Goal: Task Accomplishment & Management: Complete application form

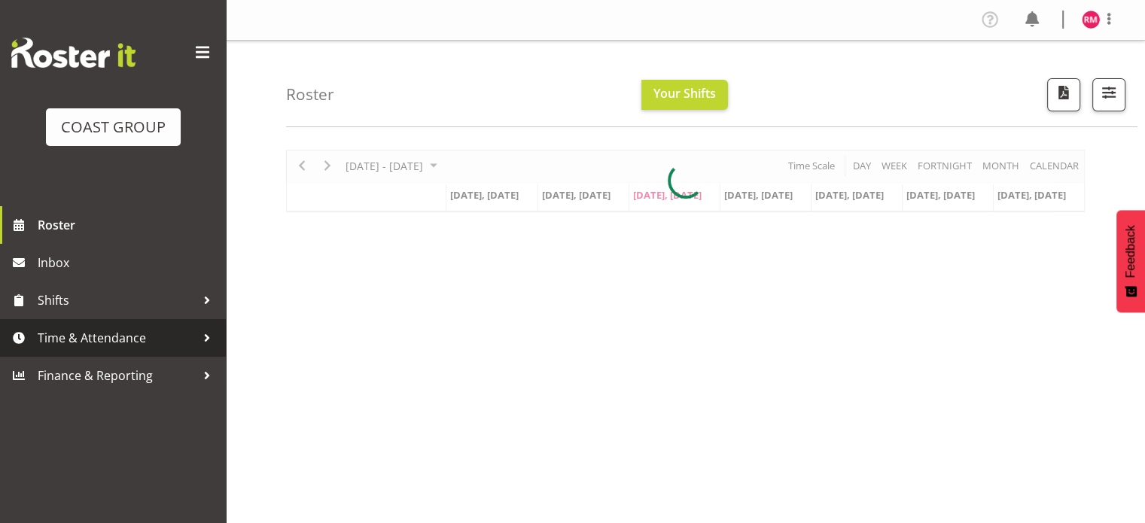
click at [70, 339] on span "Time & Attendance" at bounding box center [117, 338] width 158 height 23
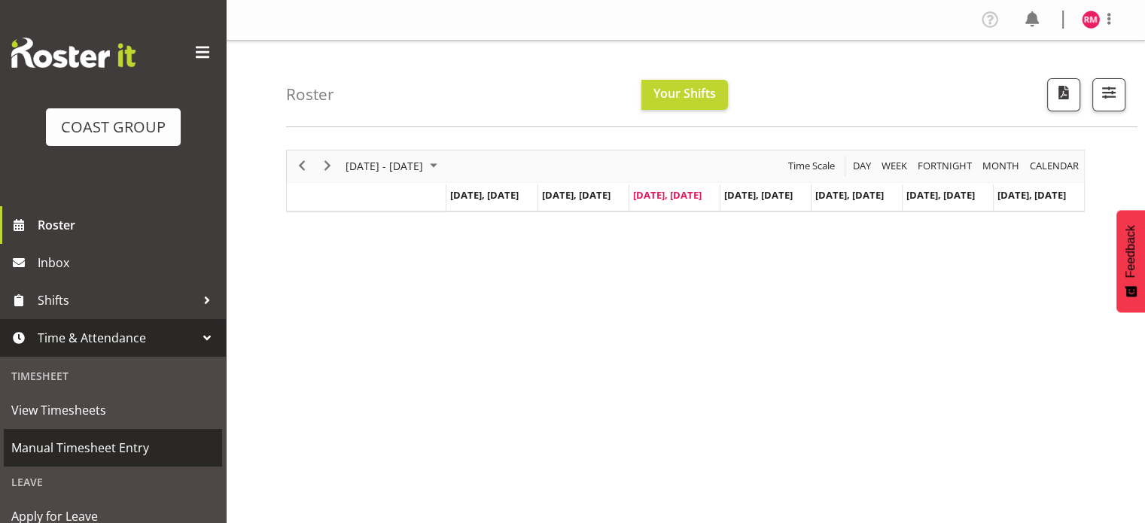
click at [131, 446] on span "Manual Timesheet Entry" at bounding box center [112, 447] width 203 height 23
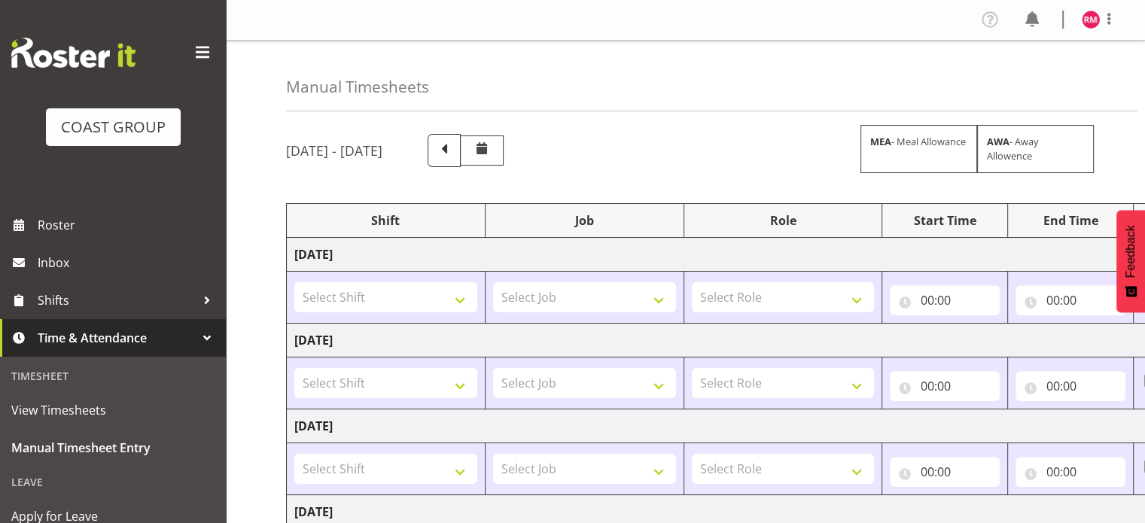
scroll to position [75, 0]
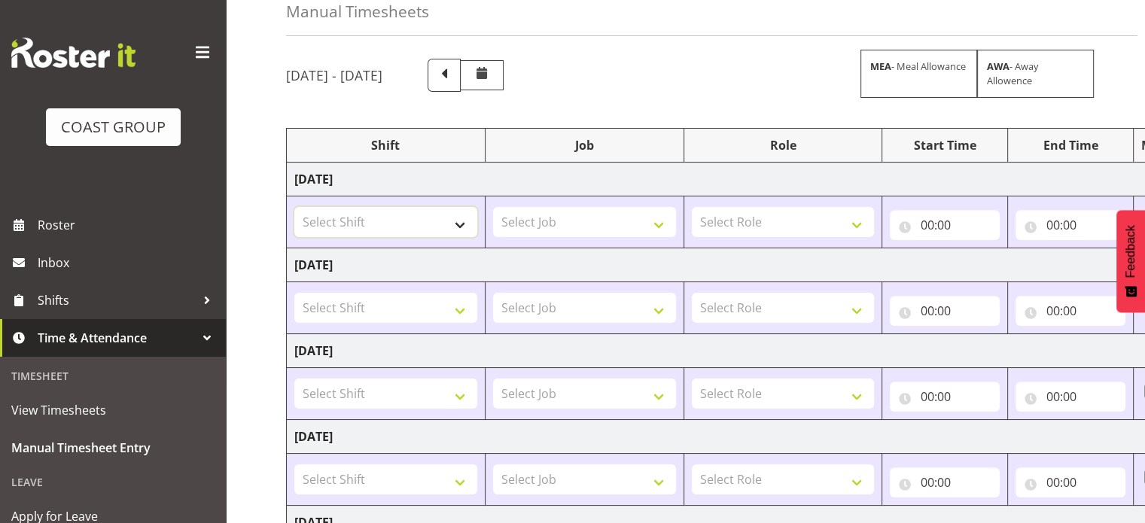
click at [436, 227] on select "Select Shift Apply Lettering C/D Screens C/D Screens CHC SIGN ADMIN (LEAVE ALON…" at bounding box center [385, 222] width 183 height 30
select select "1535"
click at [294, 207] on select "Select Shift Apply Lettering C/D Screens C/D Screens CHC SIGN ADMIN (LEAVE ALON…" at bounding box center [385, 222] width 183 height 30
click at [566, 219] on select "Select Job 1 Carlton Events 1 [PERSON_NAME][GEOGRAPHIC_DATA] 1 [PERSON_NAME][GE…" at bounding box center [584, 222] width 183 height 30
select select "9476"
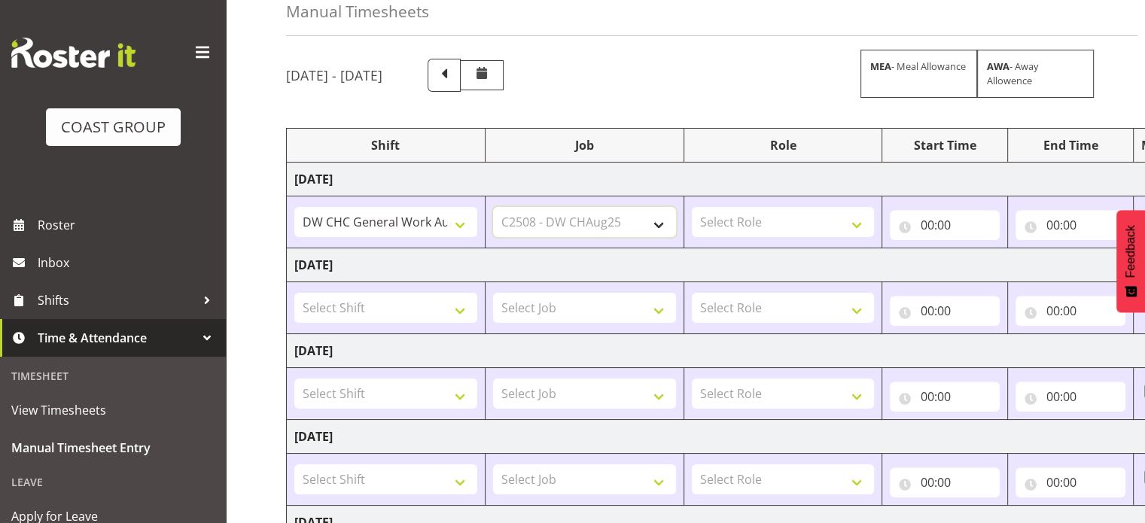
click at [493, 207] on select "Select Job 1 Carlton Events 1 [PERSON_NAME][GEOGRAPHIC_DATA] 1 [PERSON_NAME][GE…" at bounding box center [584, 222] width 183 height 30
click at [745, 219] on select "Select Role INSTALLER DW" at bounding box center [783, 222] width 183 height 30
select select "219"
click at [692, 207] on select "Select Role INSTALLER DW" at bounding box center [783, 222] width 183 height 30
click at [966, 220] on input "00:00" at bounding box center [944, 225] width 110 height 30
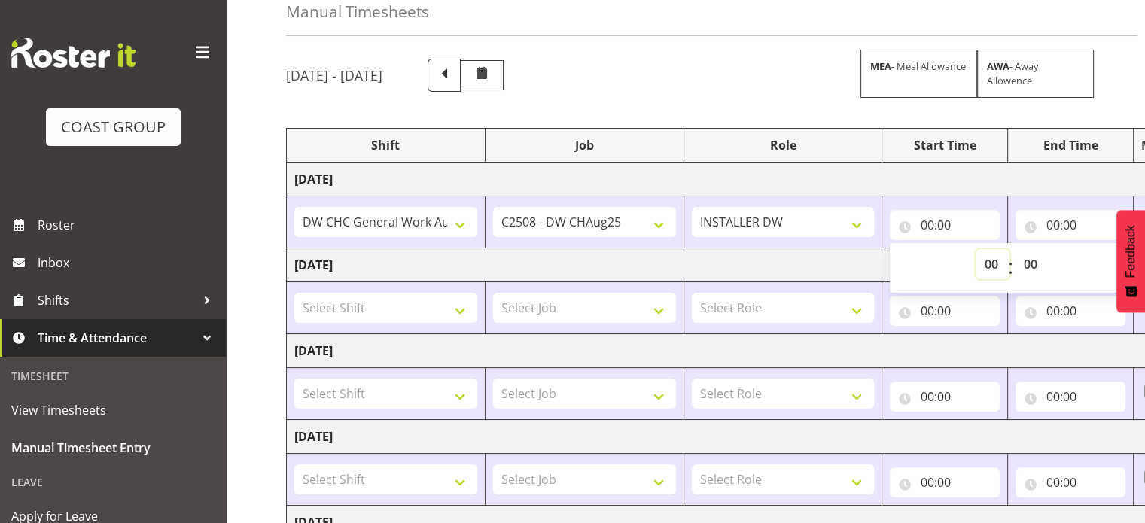
click at [981, 260] on select "00 01 02 03 04 05 06 07 08 09 10 11 12 13 14 15 16 17 18 19 20 21 22 23" at bounding box center [992, 264] width 34 height 30
select select "8"
click at [975, 249] on select "00 01 02 03 04 05 06 07 08 09 10 11 12 13 14 15 16 17 18 19 20 21 22 23" at bounding box center [992, 264] width 34 height 30
type input "08:00"
click at [1026, 254] on select "00 01 02 03 04 05 06 07 08 09 10 11 12 13 14 15 16 17 18 19 20 21 22 23 24 25 2…" at bounding box center [1031, 264] width 34 height 30
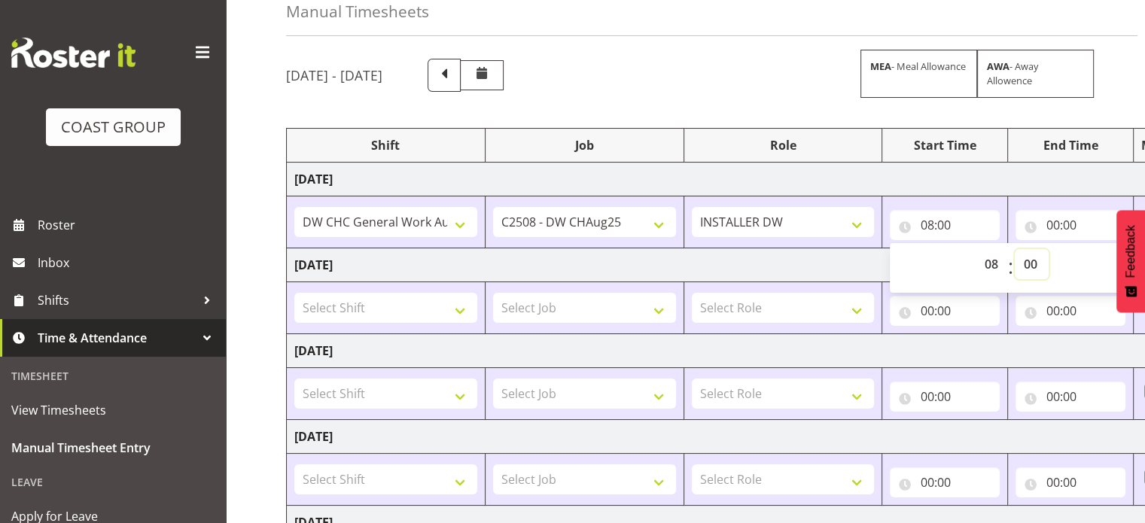
select select "15"
click at [1014, 249] on select "00 01 02 03 04 05 06 07 08 09 10 11 12 13 14 15 16 17 18 19 20 21 22 23 24 25 2…" at bounding box center [1031, 264] width 34 height 30
type input "08:15"
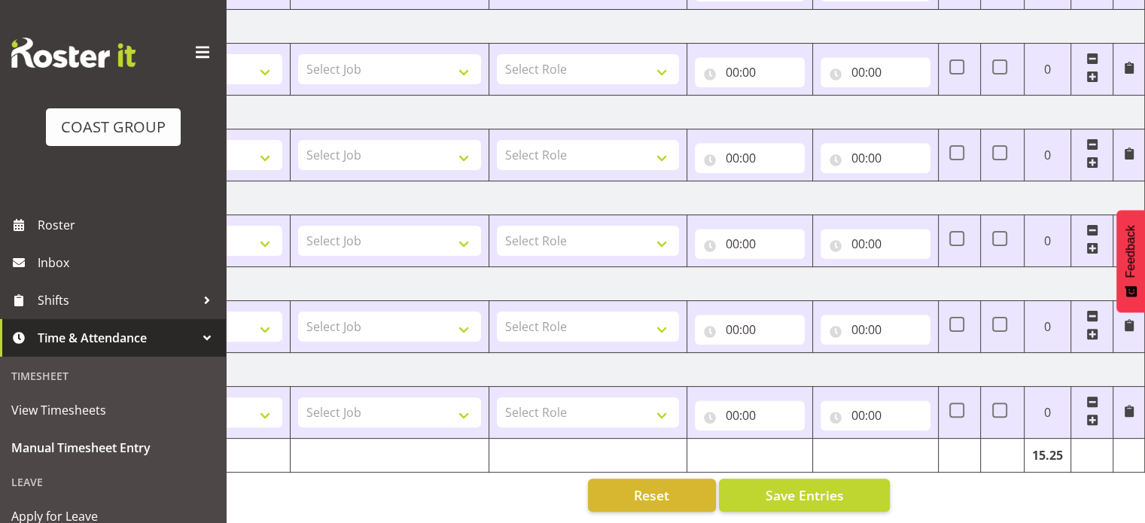
scroll to position [32, 0]
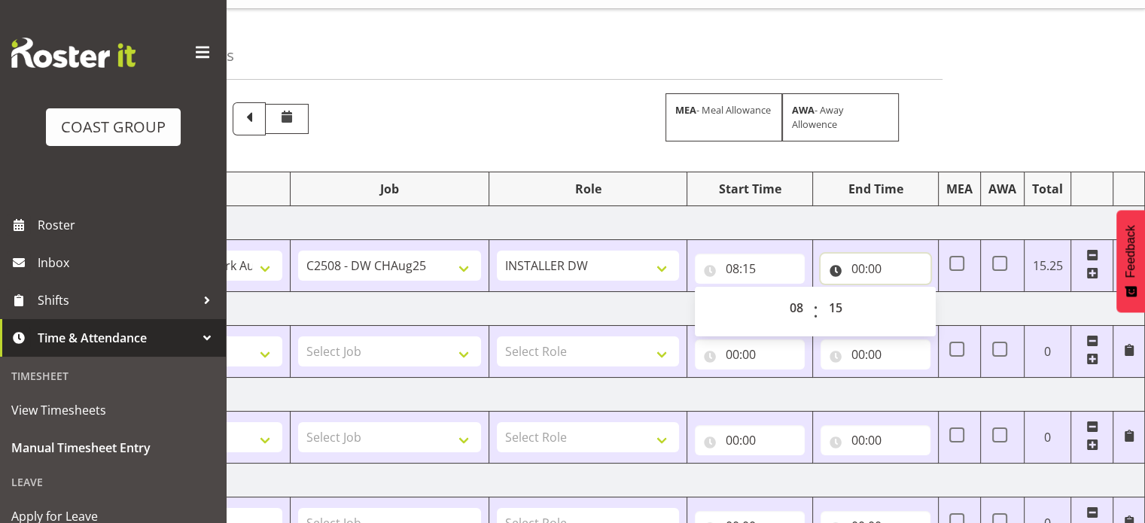
click at [895, 267] on input "00:00" at bounding box center [875, 269] width 110 height 30
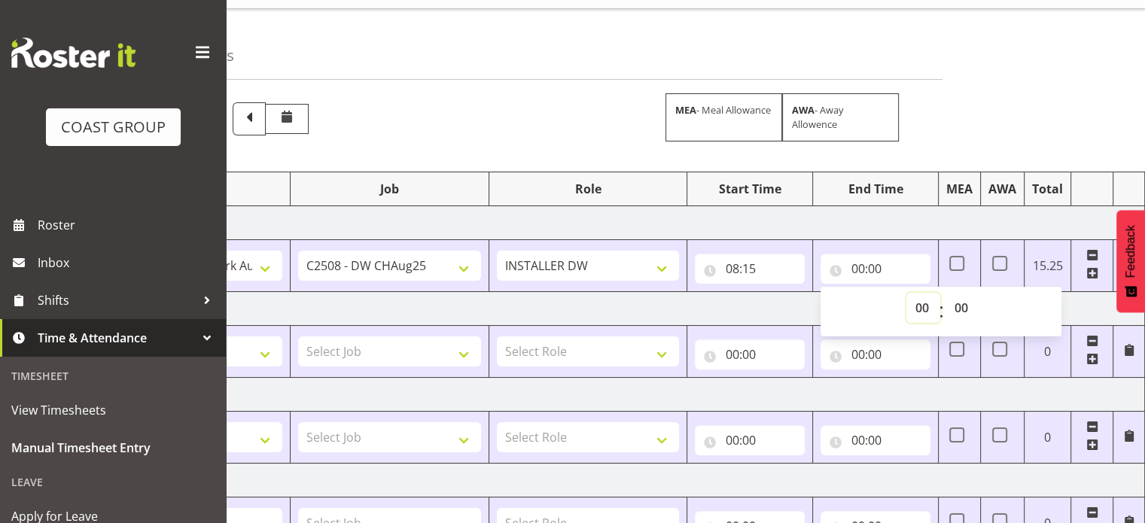
click at [924, 312] on select "00 01 02 03 04 05 06 07 08 09 10 11 12 13 14 15 16 17 18 19 20 21 22 23" at bounding box center [923, 308] width 34 height 30
select select "18"
click at [906, 293] on select "00 01 02 03 04 05 06 07 08 09 10 11 12 13 14 15 16 17 18 19 20 21 22 23" at bounding box center [923, 308] width 34 height 30
type input "18:00"
click at [961, 306] on select "00 01 02 03 04 05 06 07 08 09 10 11 12 13 14 15 16 17 18 19 20 21 22 23 24 25 2…" at bounding box center [962, 308] width 34 height 30
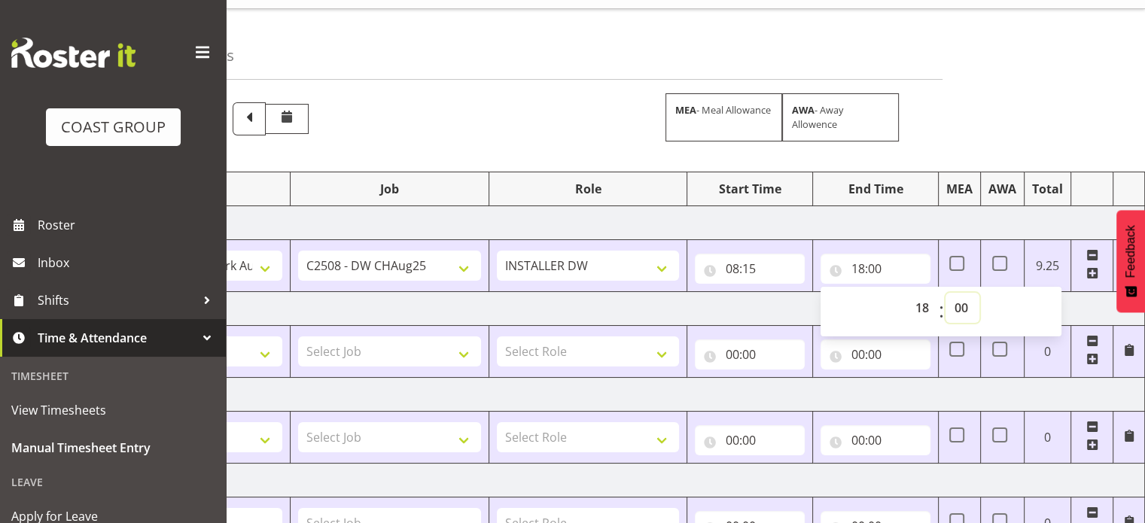
click at [961, 304] on select "00 01 02 03 04 05 06 07 08 09 10 11 12 13 14 15 16 17 18 19 20 21 22 23 24 25 2…" at bounding box center [962, 308] width 34 height 30
select select "30"
click at [945, 293] on select "00 01 02 03 04 05 06 07 08 09 10 11 12 13 14 15 16 17 18 19 20 21 22 23 24 25 2…" at bounding box center [962, 308] width 34 height 30
type input "18:30"
click at [974, 222] on td "[DATE]" at bounding box center [618, 223] width 1053 height 34
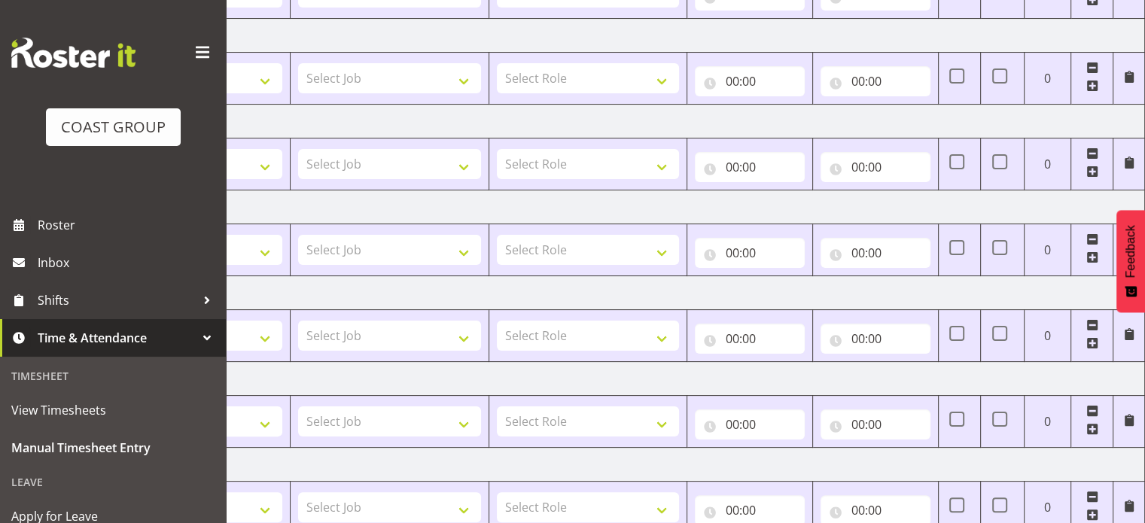
scroll to position [408, 0]
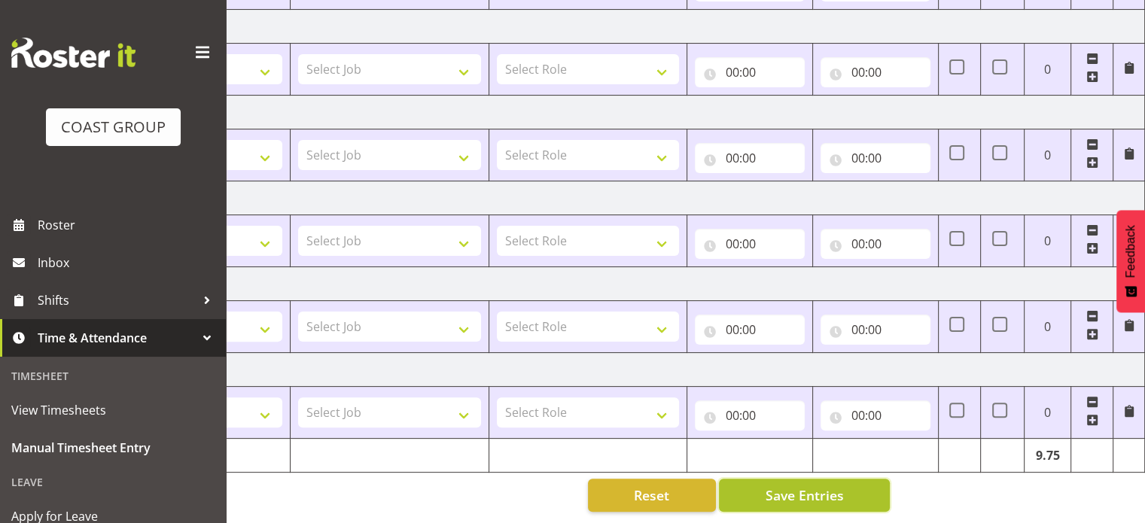
click at [855, 479] on button "Save Entries" at bounding box center [804, 495] width 171 height 33
click at [872, 479] on button "Save Entries" at bounding box center [804, 495] width 171 height 33
